Goal: Find specific page/section: Find specific page/section

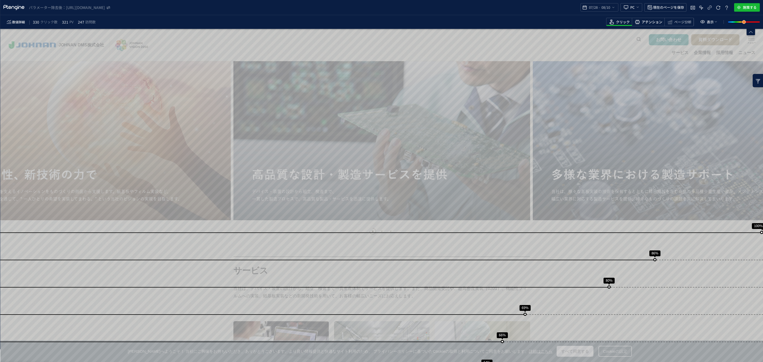
click at [647, 24] on span "アテンション" at bounding box center [652, 22] width 21 height 5
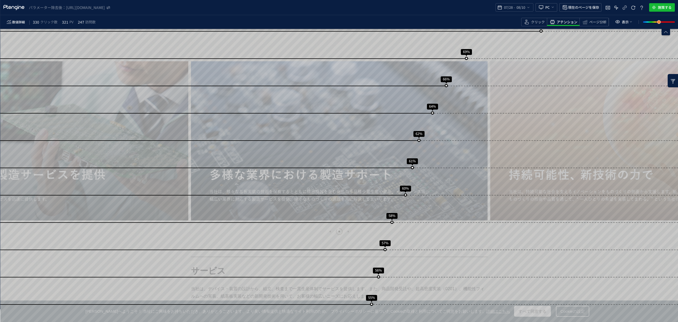
scroll to position [256, 0]
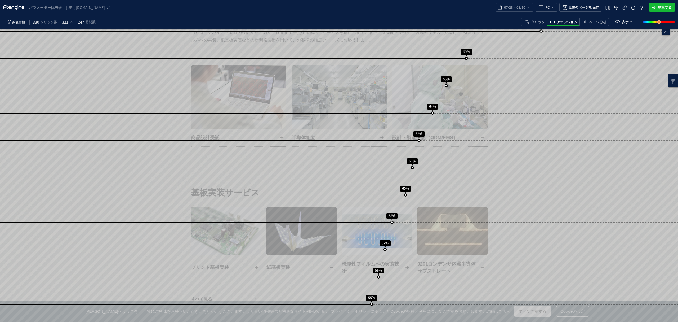
click at [600, 147] on div "スクロール到達率 100% スクロール到達率 86% スクロール到達率 80% スクロール到達率 69% スクロール到達率 66% スクロール到達率 64% …" at bounding box center [339, 328] width 678 height 1110
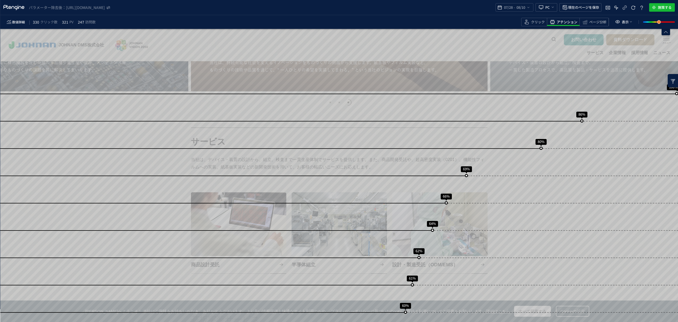
scroll to position [129, 0]
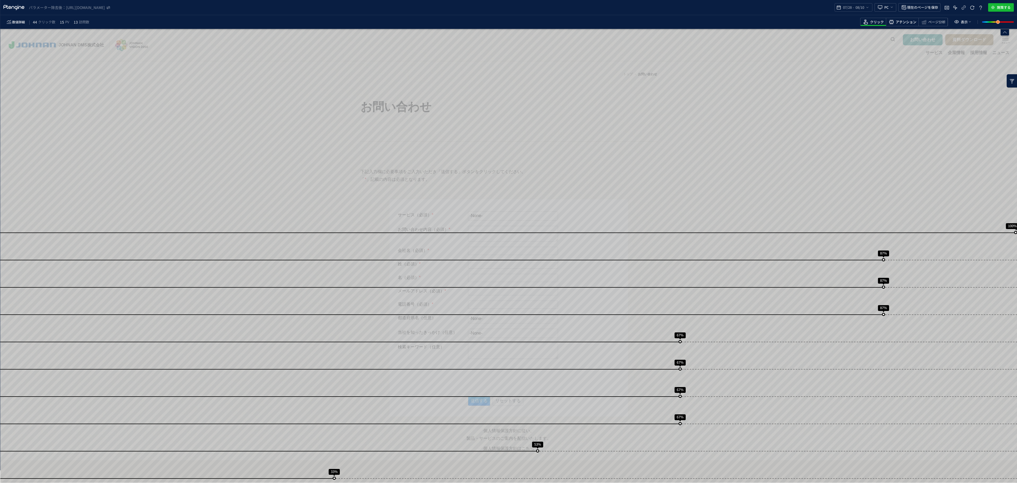
click at [678, 21] on span "アテンション" at bounding box center [906, 22] width 21 height 5
